Goal: Information Seeking & Learning: Check status

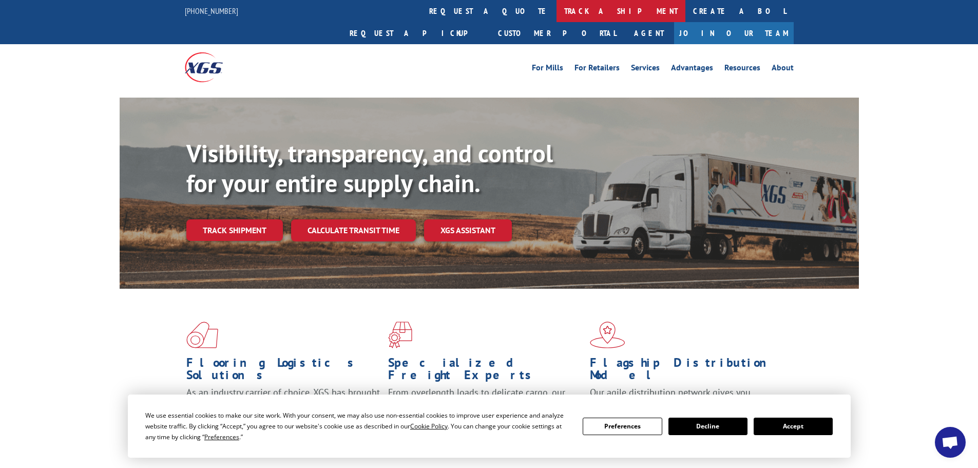
click at [556, 10] on link "track a shipment" at bounding box center [620, 11] width 129 height 22
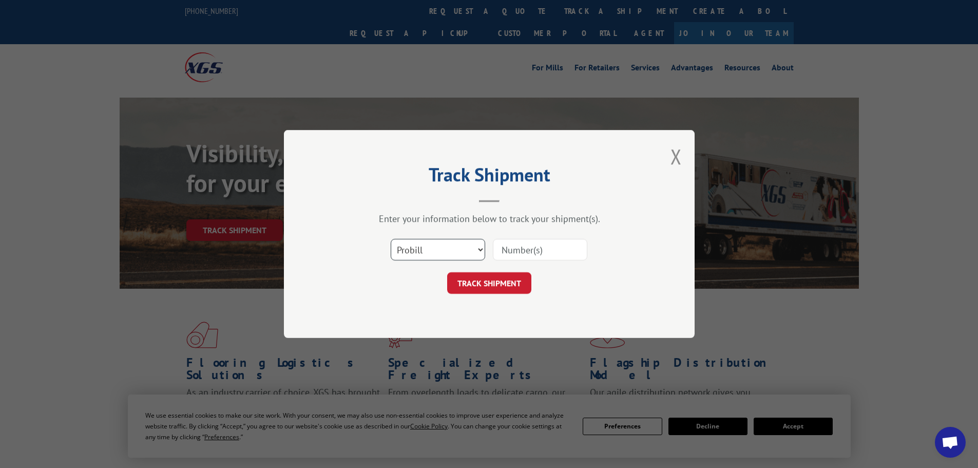
click at [396, 249] on select "Select category... Probill BOL PO" at bounding box center [438, 250] width 94 height 22
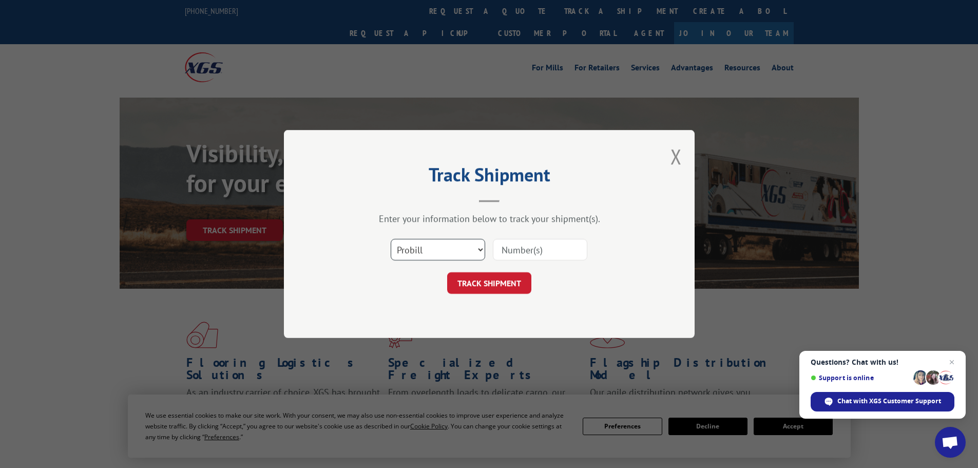
select select "po"
click at [391, 239] on select "Select category... Probill BOL PO" at bounding box center [438, 250] width 94 height 22
click at [532, 250] on input at bounding box center [540, 250] width 94 height 22
paste input "44533549"
type input "44533549"
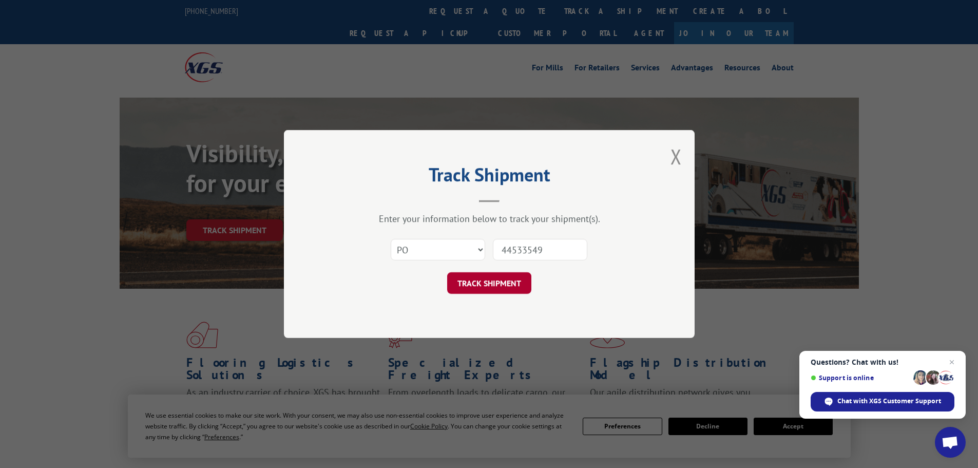
click at [513, 282] on button "TRACK SHIPMENT" at bounding box center [489, 283] width 84 height 22
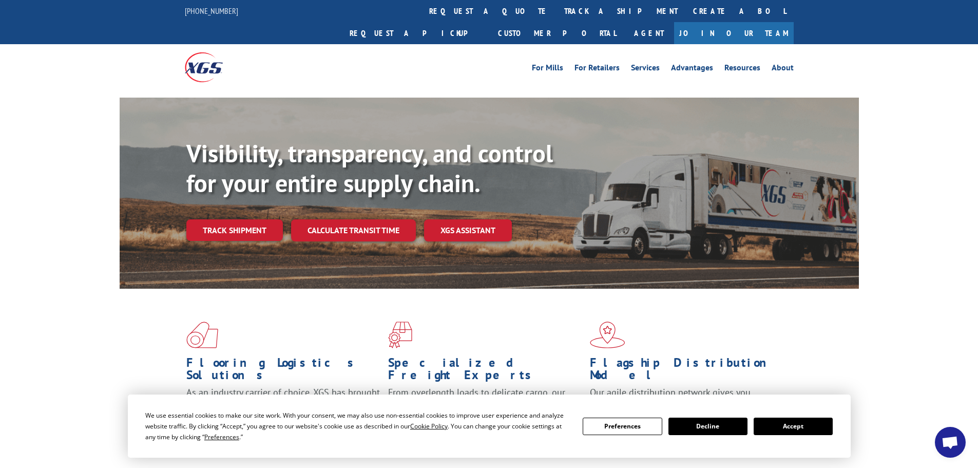
drag, startPoint x: 467, startPoint y: 3, endPoint x: 469, endPoint y: 13, distance: 10.5
click at [556, 3] on link "track a shipment" at bounding box center [620, 11] width 129 height 22
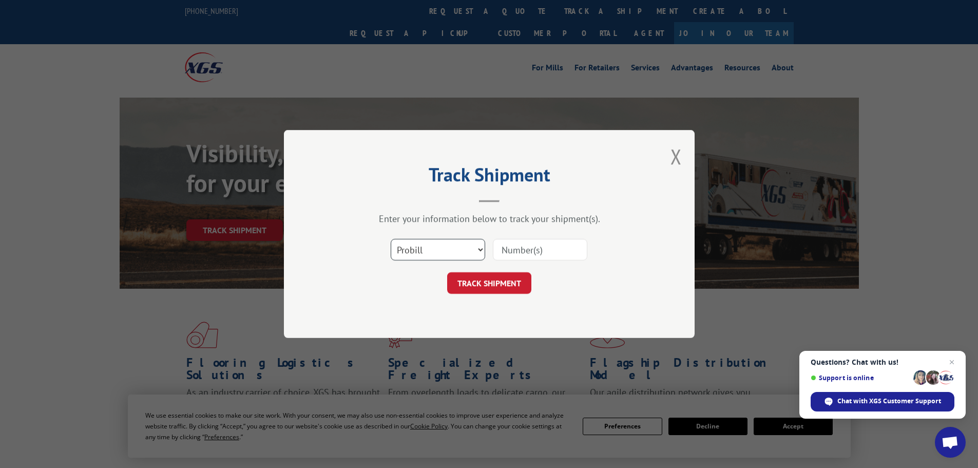
click at [421, 249] on select "Select category... Probill BOL PO" at bounding box center [438, 250] width 94 height 22
select select "po"
click at [391, 239] on select "Select category... Probill BOL PO" at bounding box center [438, 250] width 94 height 22
click at [515, 254] on input at bounding box center [540, 250] width 94 height 22
paste input "44533549"
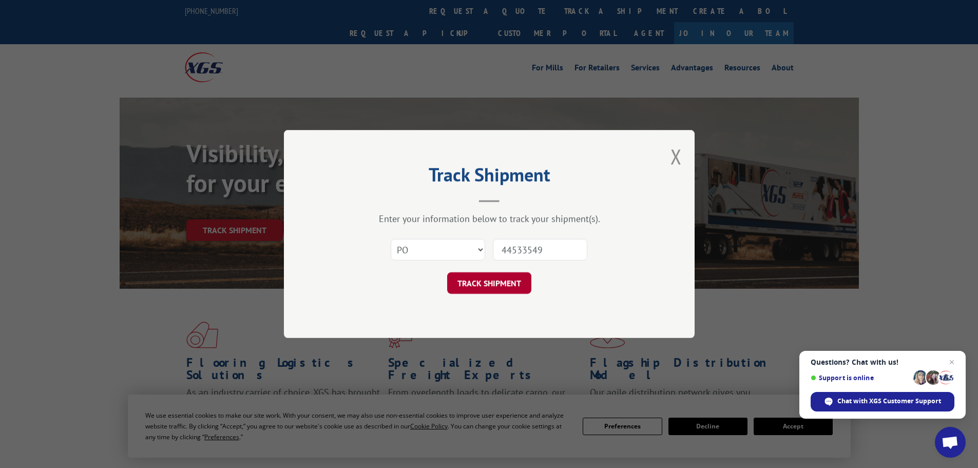
type input "44533549"
click at [488, 282] on button "TRACK SHIPMENT" at bounding box center [489, 283] width 84 height 22
